Goal: Task Accomplishment & Management: Use online tool/utility

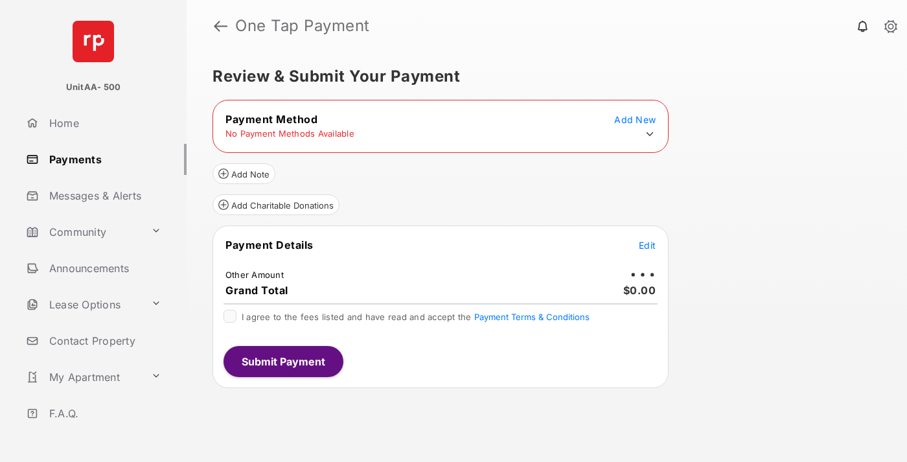
click at [650, 134] on icon at bounding box center [650, 134] width 12 height 12
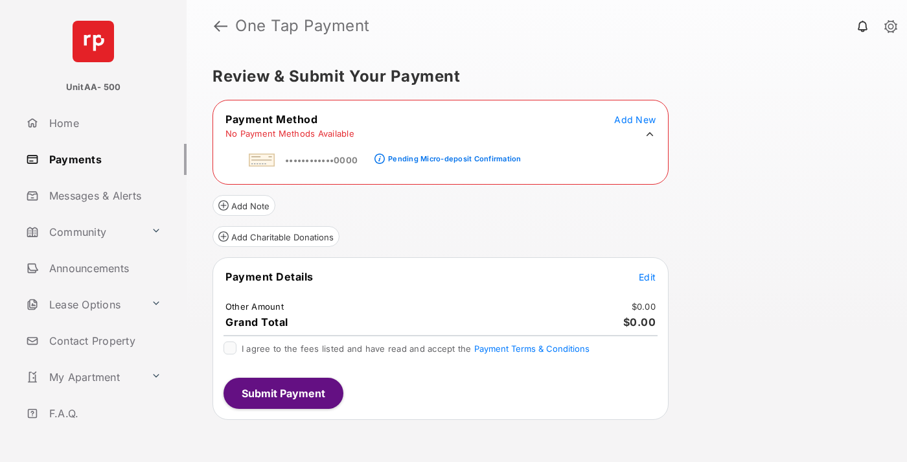
click at [452, 155] on div "Pending Micro-deposit Confirmation" at bounding box center [454, 158] width 133 height 9
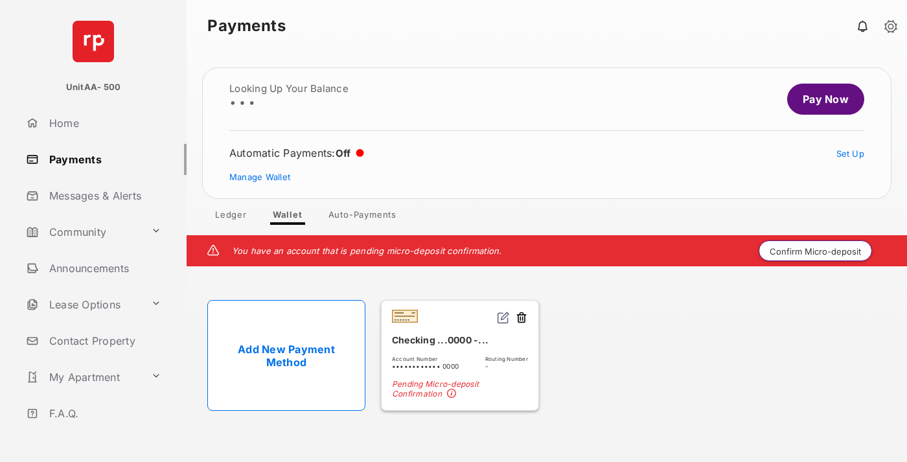
click at [816, 251] on button "Confirm Micro-deposit" at bounding box center [815, 250] width 113 height 21
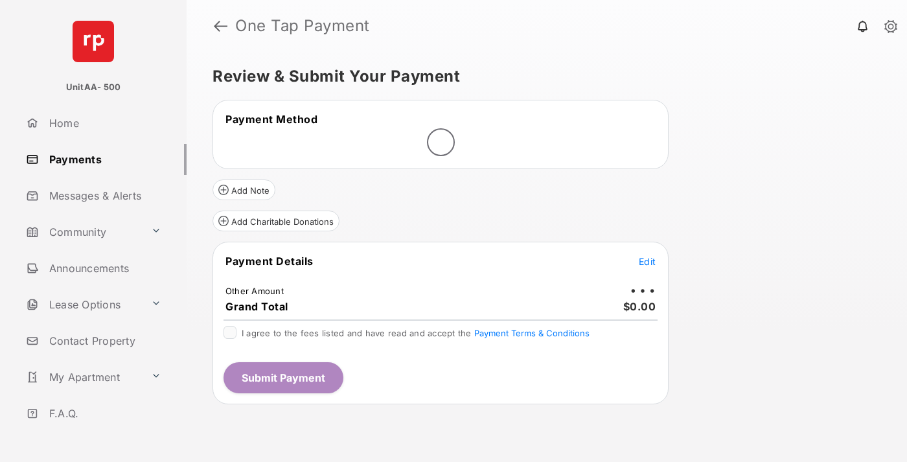
click at [647, 261] on span "Edit" at bounding box center [647, 261] width 17 height 11
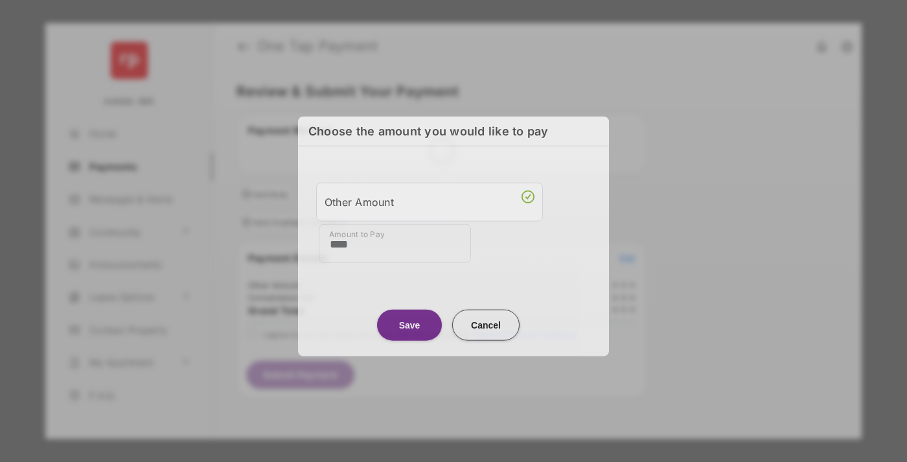
type input "****"
click at [410, 323] on button "Save" at bounding box center [409, 324] width 65 height 31
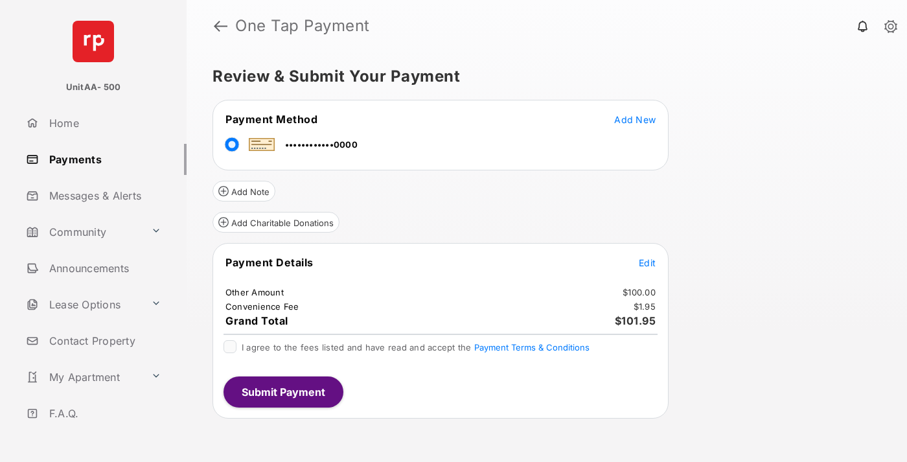
click at [647, 262] on span "Edit" at bounding box center [647, 262] width 17 height 11
click at [283, 391] on button "Submit Payment" at bounding box center [284, 391] width 120 height 31
